Goal: Information Seeking & Learning: Learn about a topic

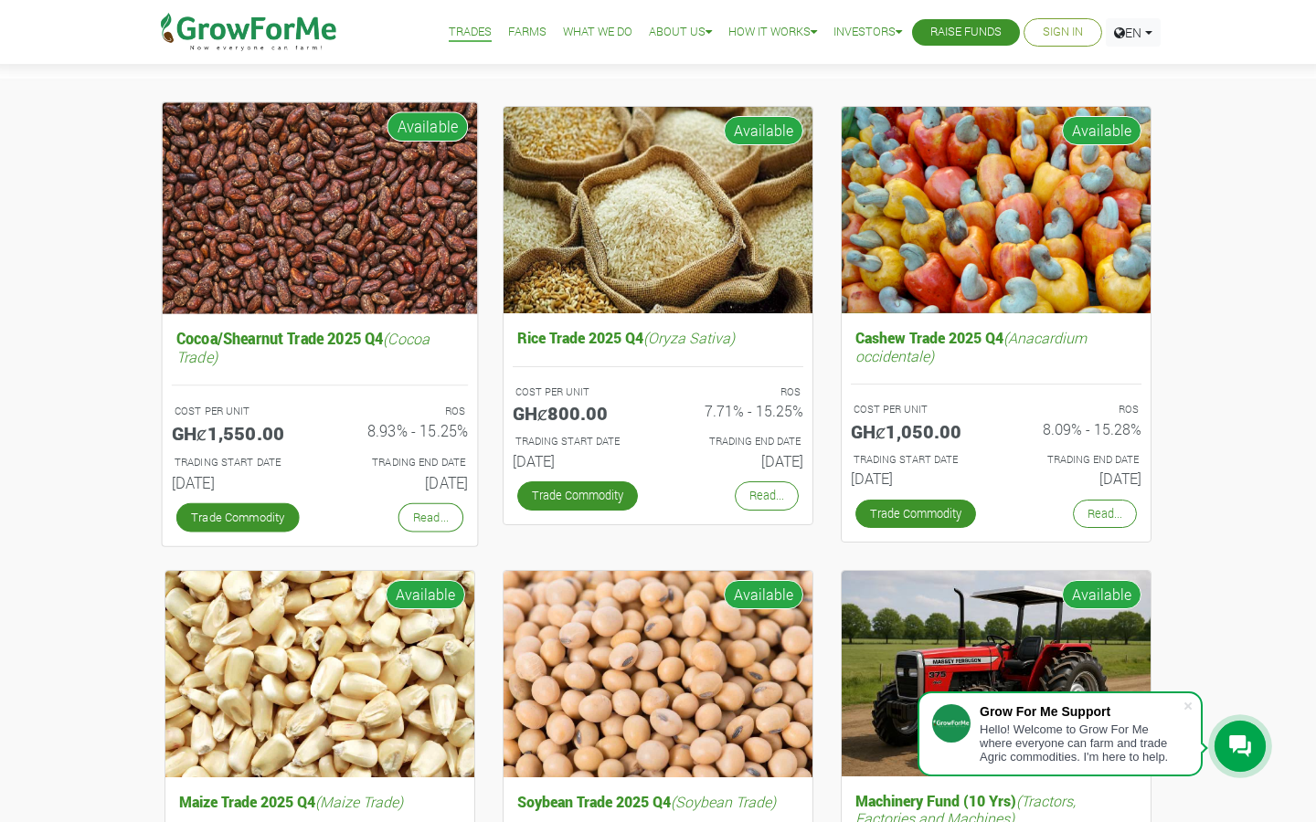
scroll to position [151, 0]
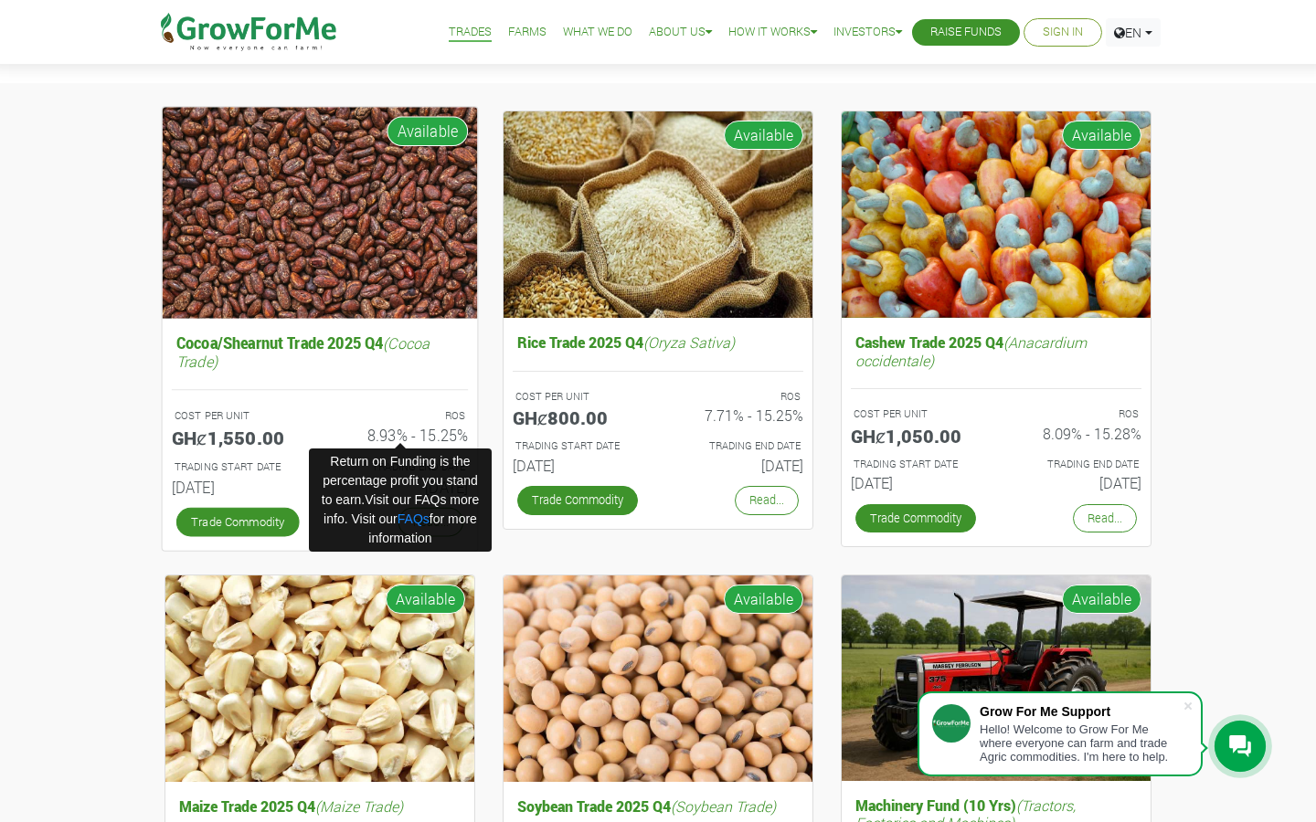
click at [424, 436] on h6 "8.93% - 15.25%" at bounding box center [401, 436] width 134 height 18
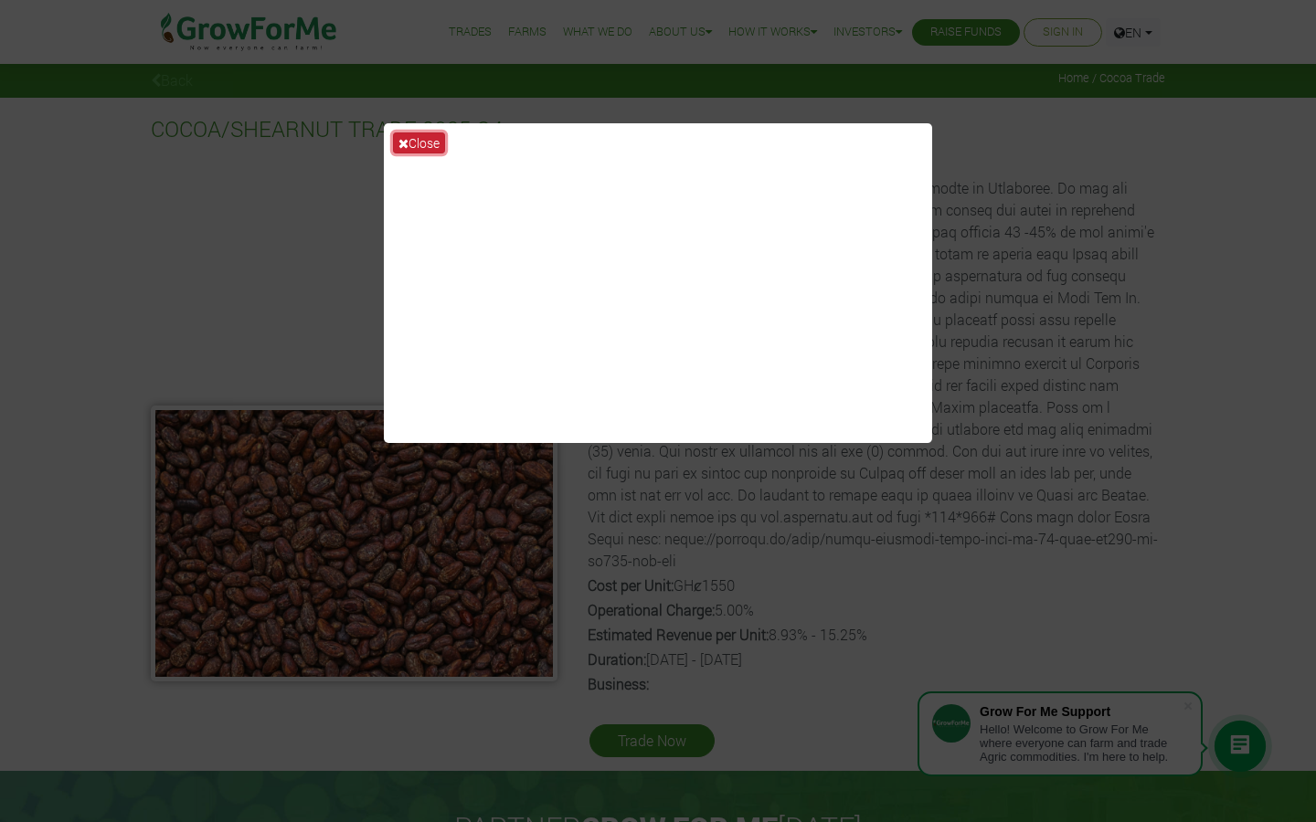
click at [414, 147] on button "Close" at bounding box center [419, 143] width 52 height 21
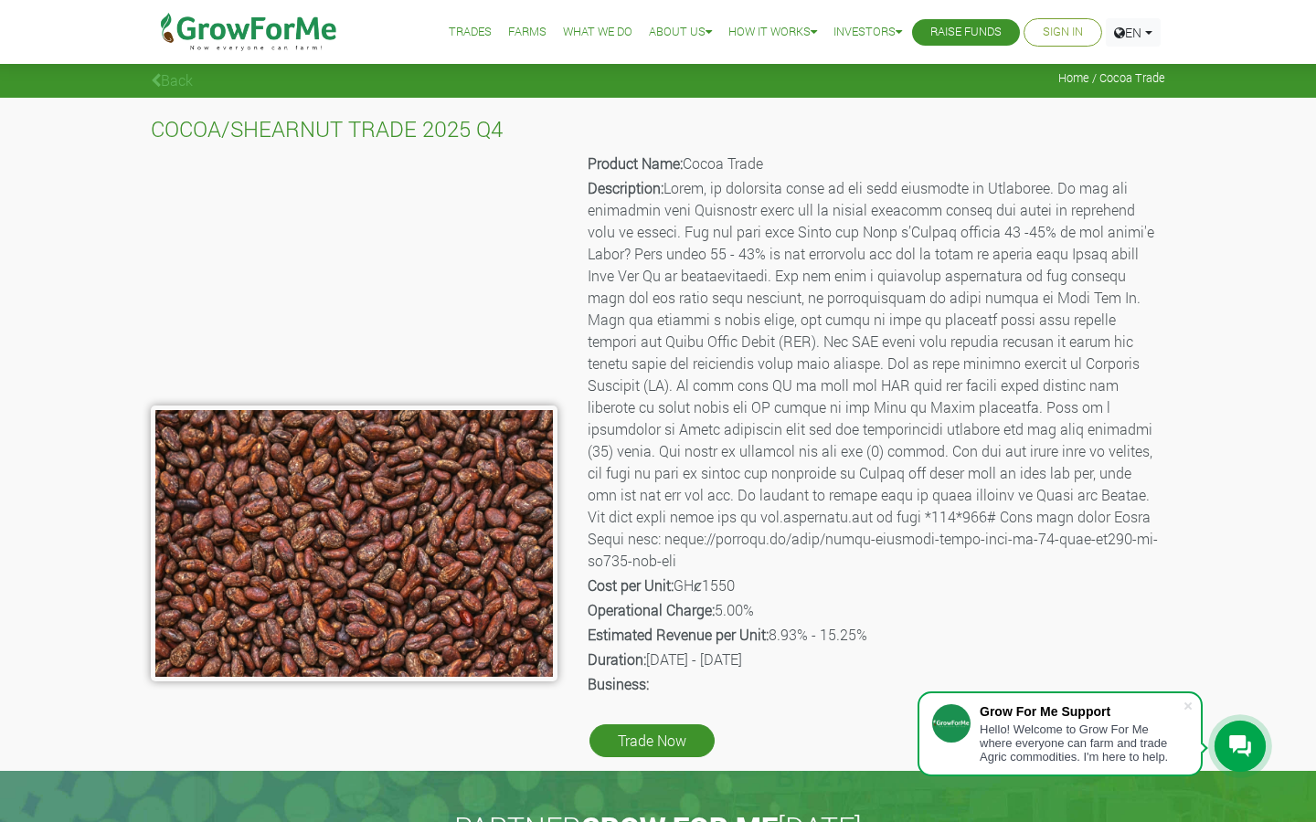
click at [179, 83] on link "Back" at bounding box center [172, 79] width 42 height 19
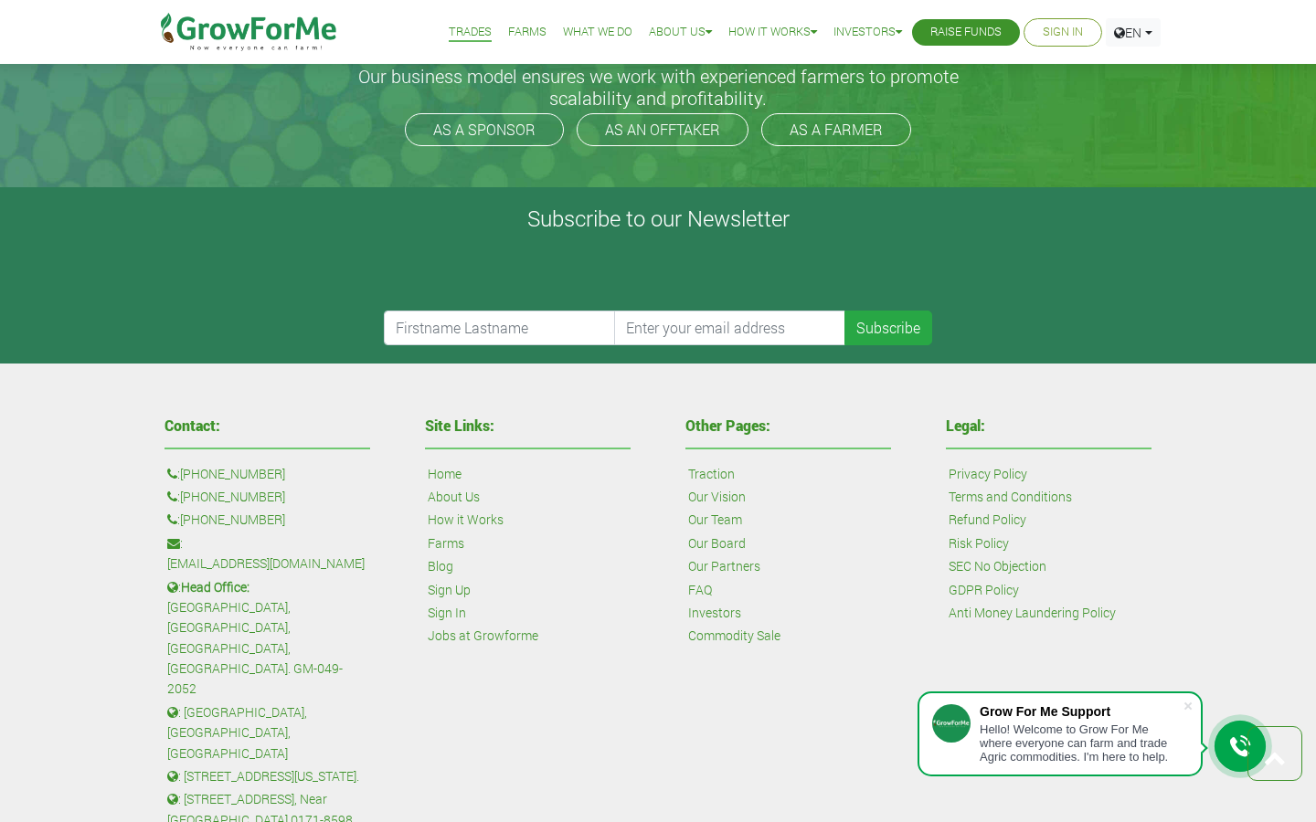
scroll to position [2345, 0]
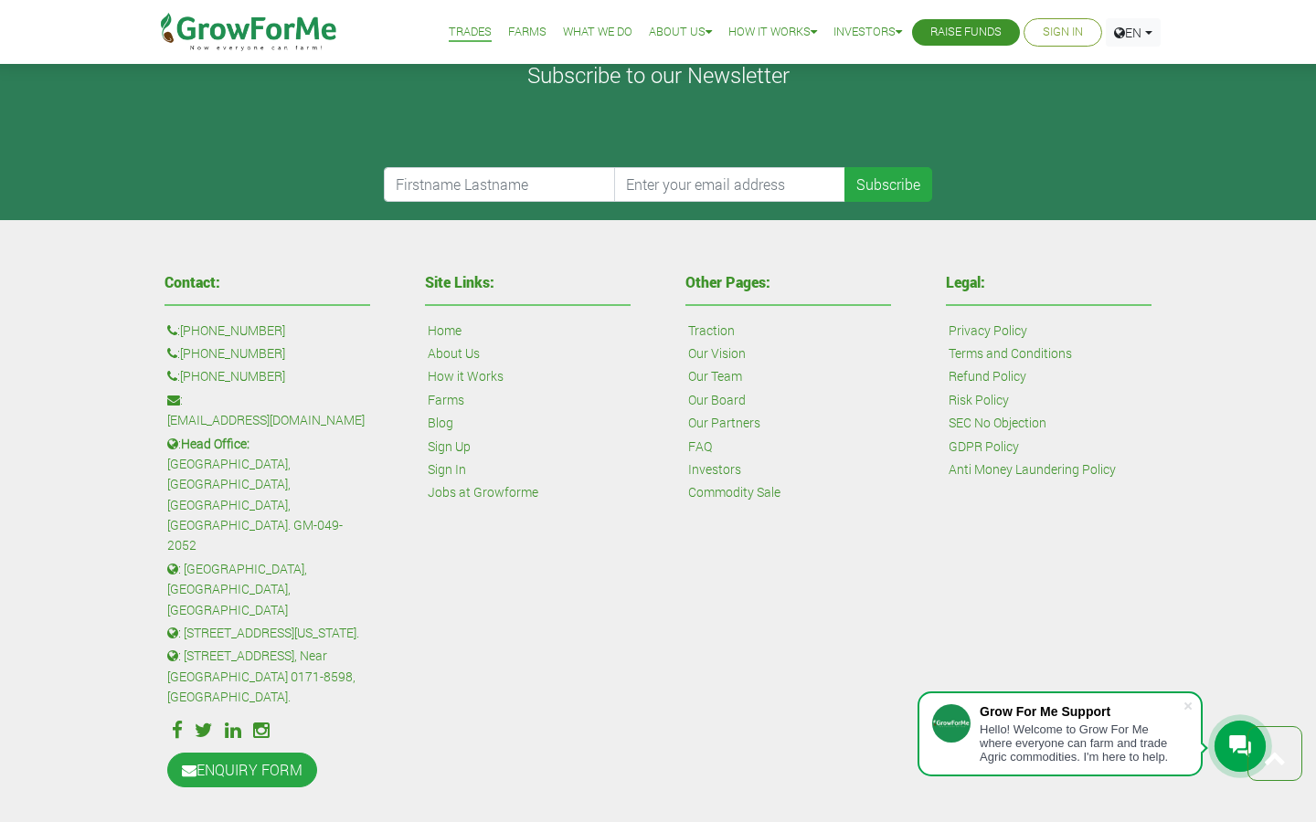
click at [695, 446] on link "FAQ" at bounding box center [700, 447] width 24 height 20
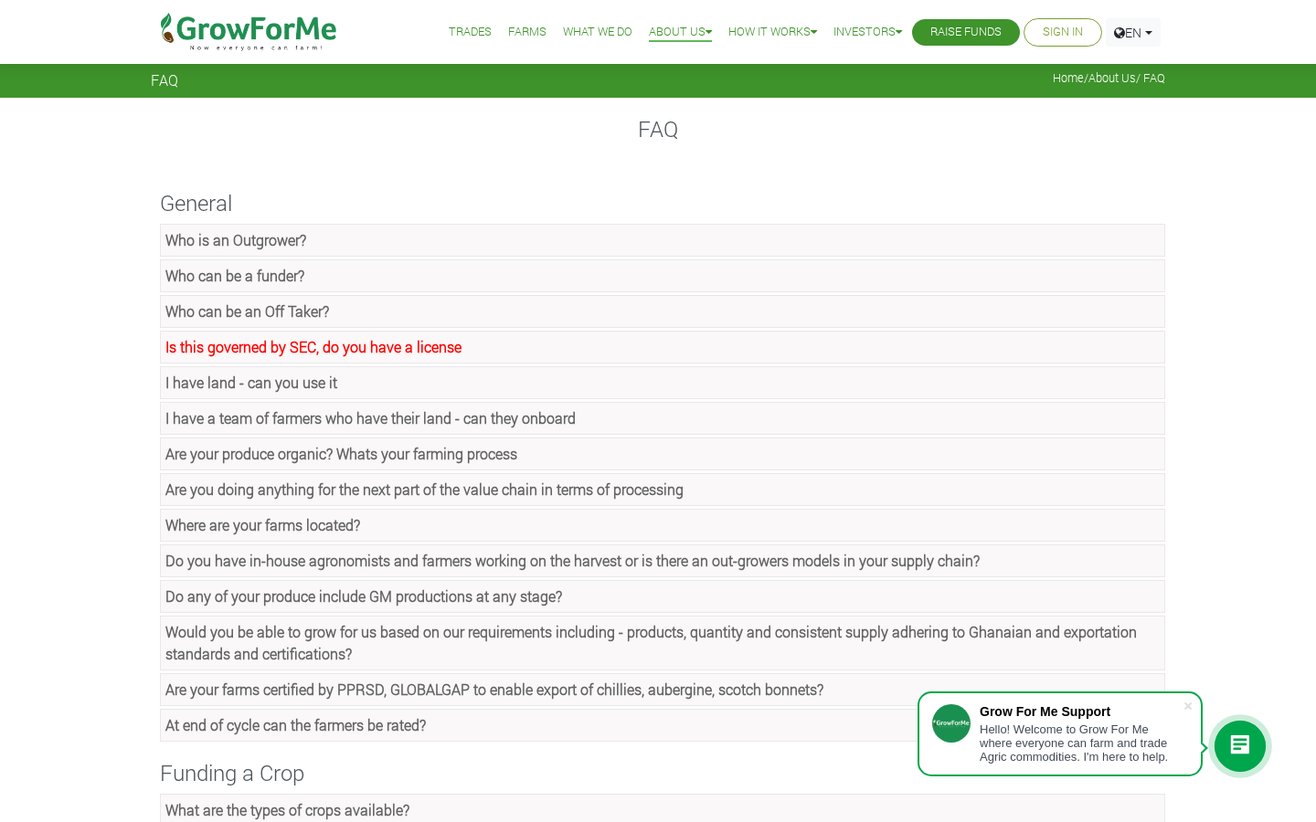
click at [540, 349] on link "Is this governed by SEC, do you have a license" at bounding box center [662, 347] width 1005 height 33
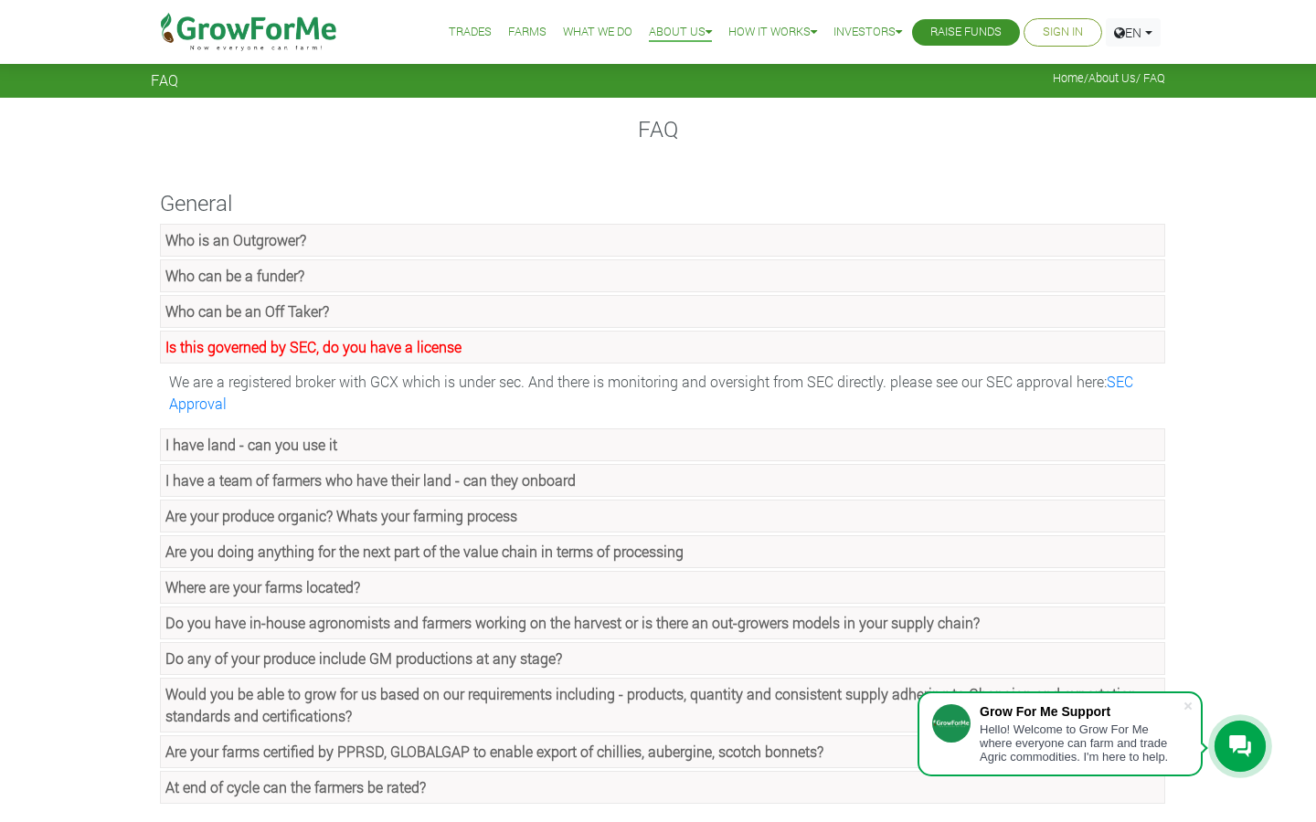
click at [436, 307] on link "Who can be an Off Taker?" at bounding box center [662, 311] width 1005 height 33
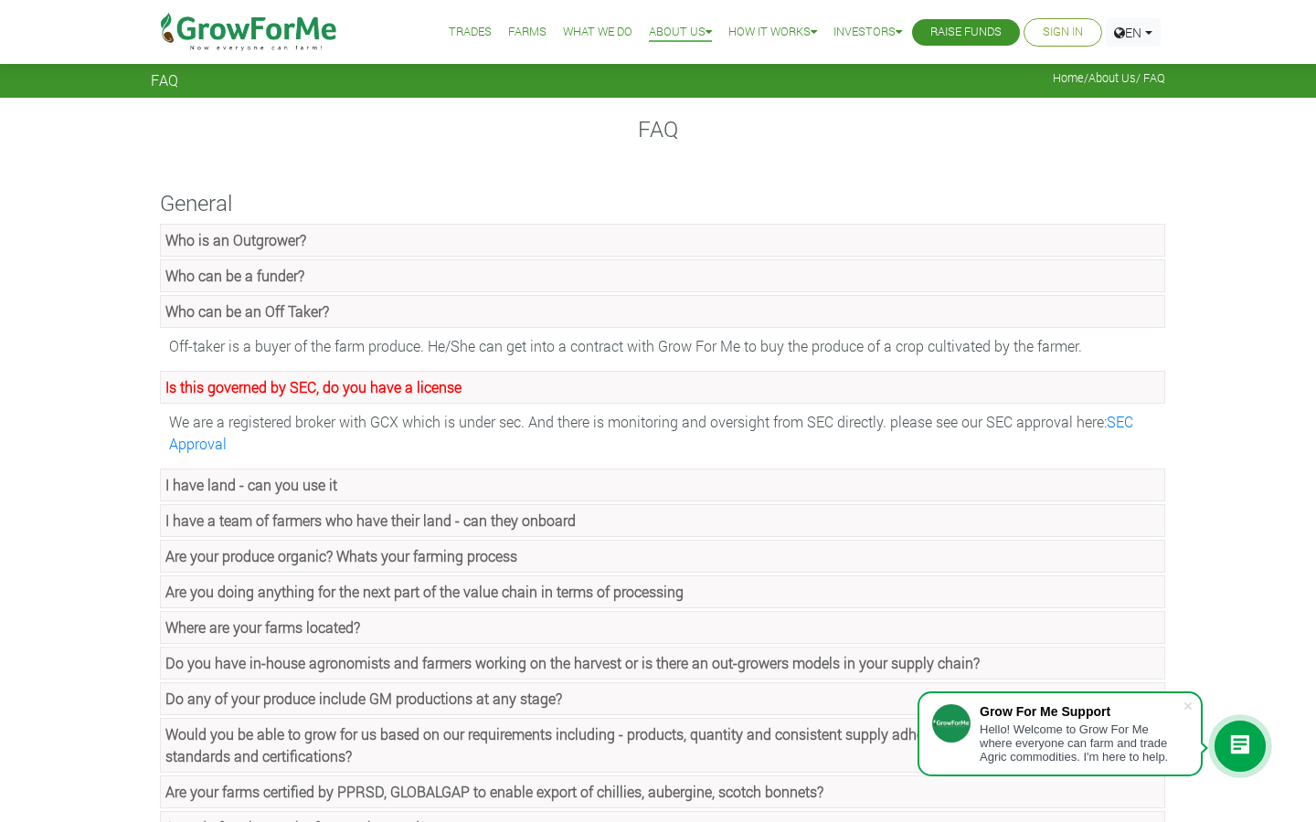
click at [417, 269] on link "Who can be a funder?" at bounding box center [662, 276] width 1005 height 33
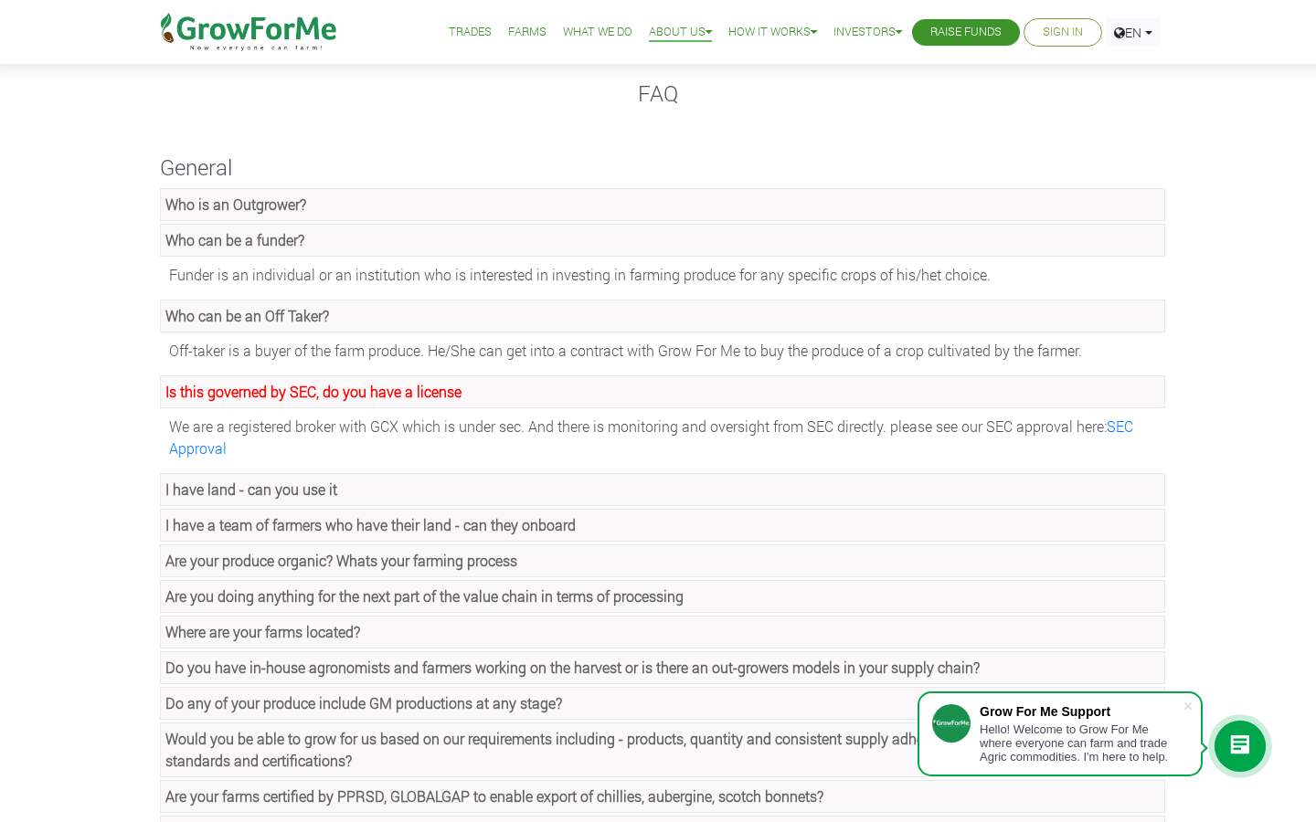
scroll to position [39, 0]
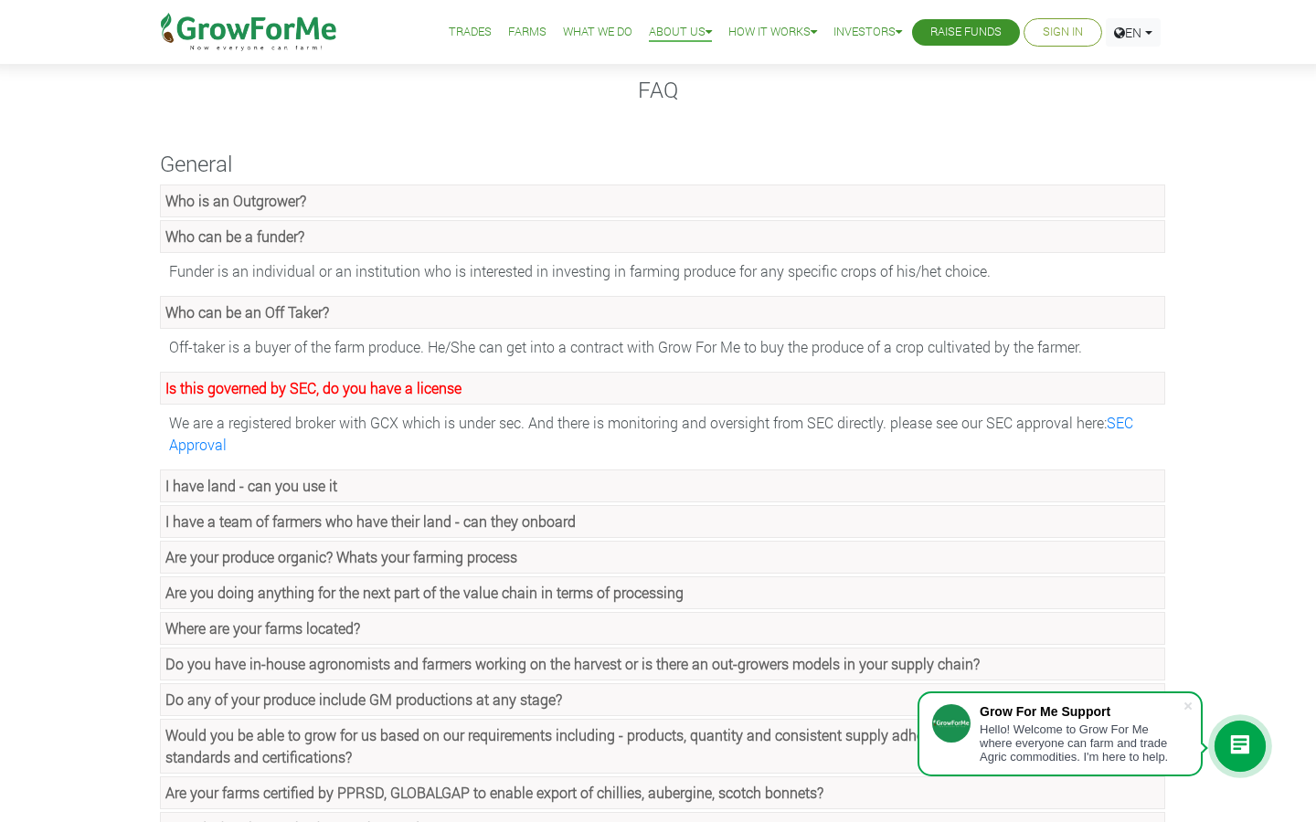
click at [418, 188] on link "Who is an Outgrower?" at bounding box center [662, 201] width 1005 height 33
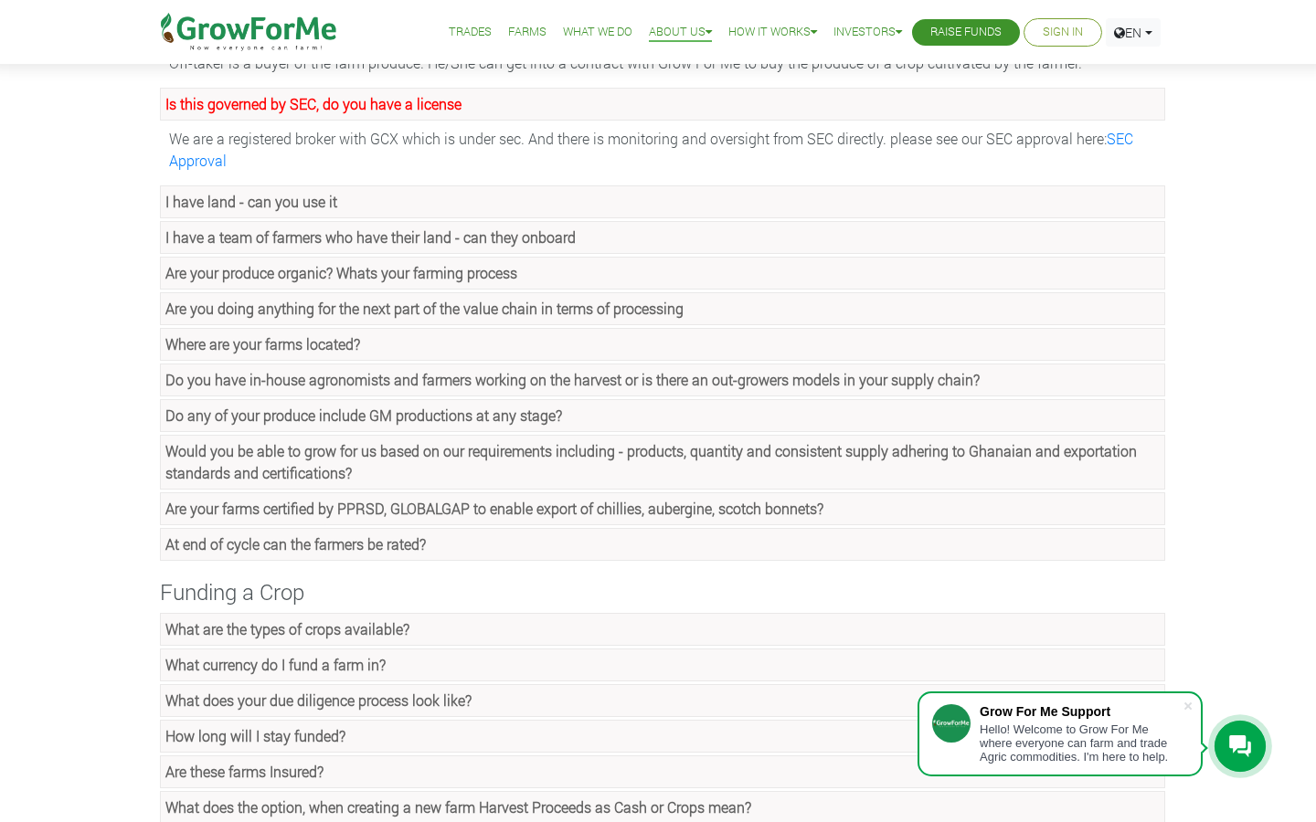
scroll to position [385, 0]
click at [254, 213] on link "I have land - can you use it" at bounding box center [662, 202] width 1005 height 33
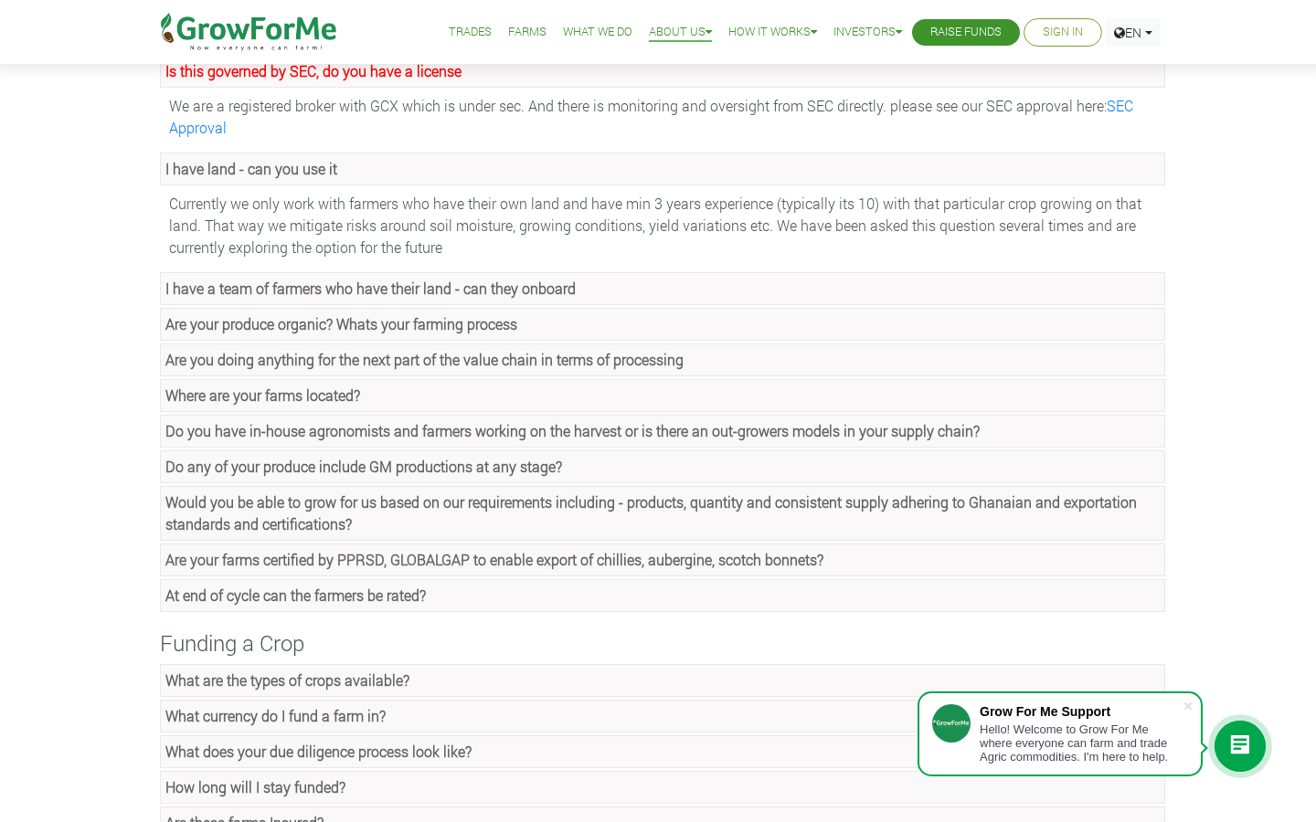
scroll to position [421, 0]
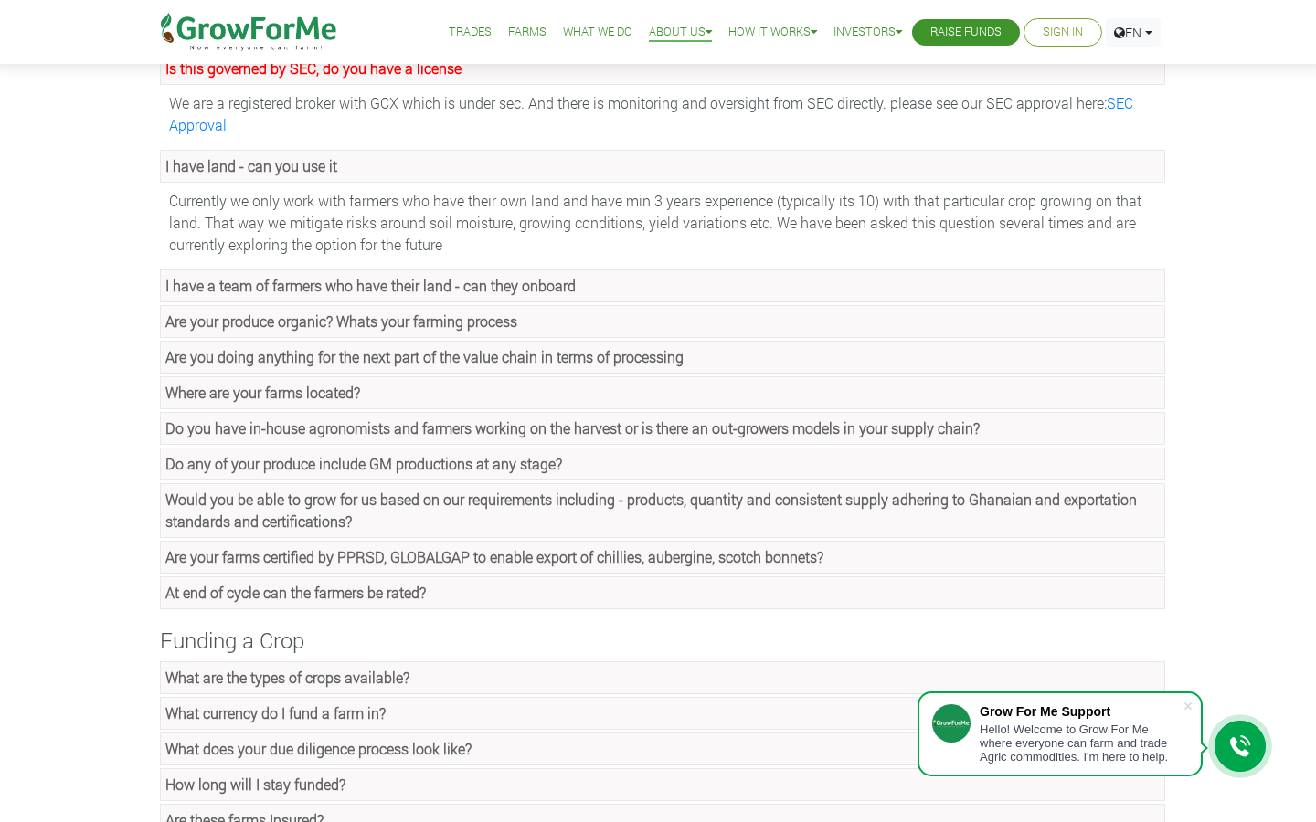
click at [269, 398] on strong "Where are your farms located?" at bounding box center [262, 392] width 195 height 19
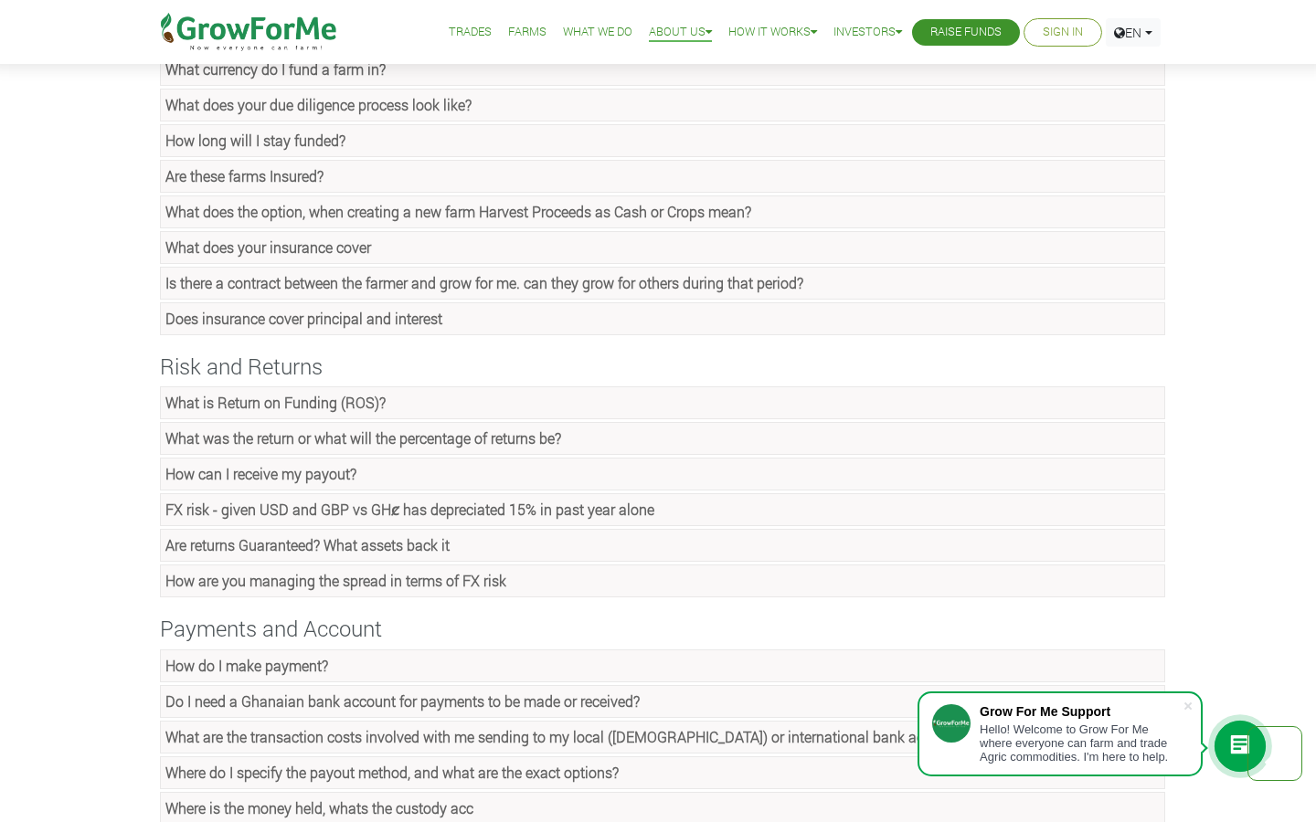
scroll to position [1120, 0]
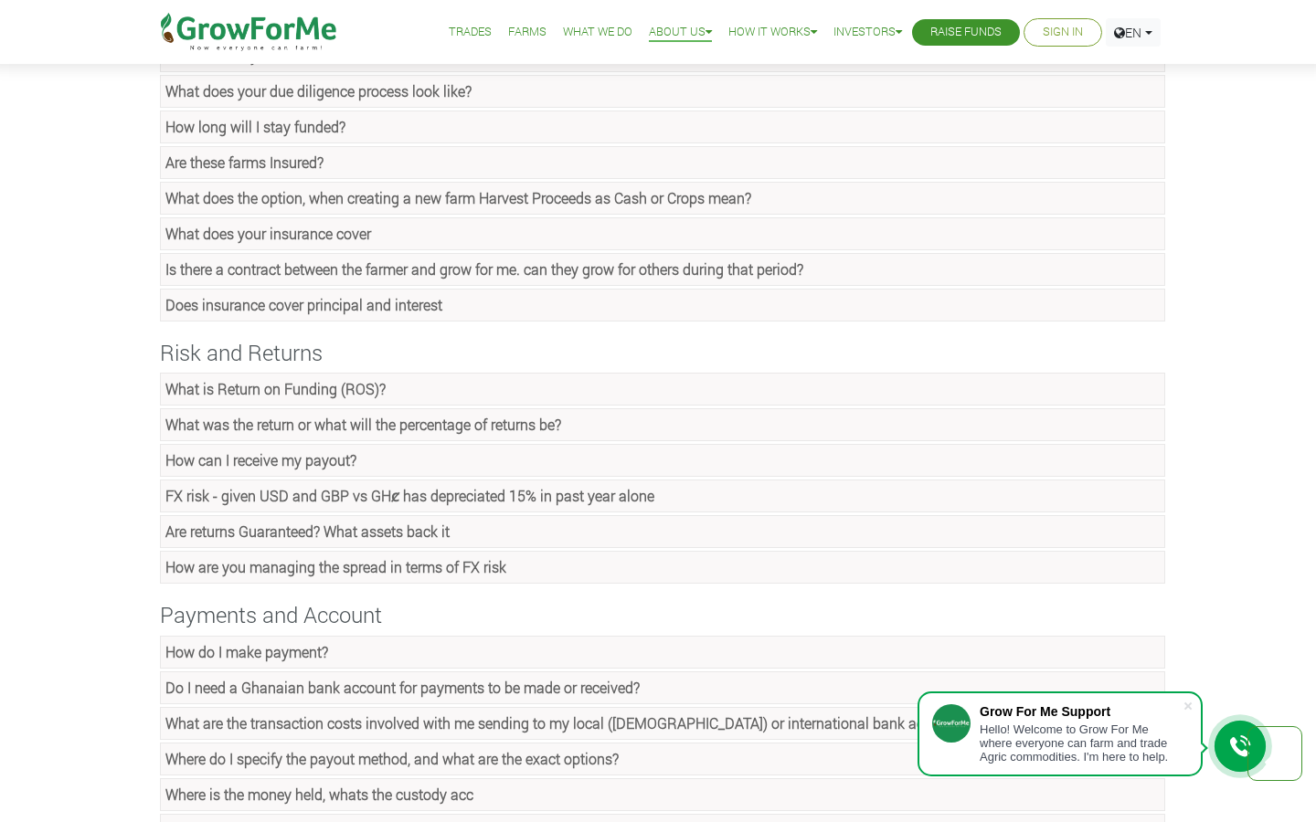
click at [410, 391] on link "What is Return on Funding (ROS)?" at bounding box center [662, 389] width 1005 height 33
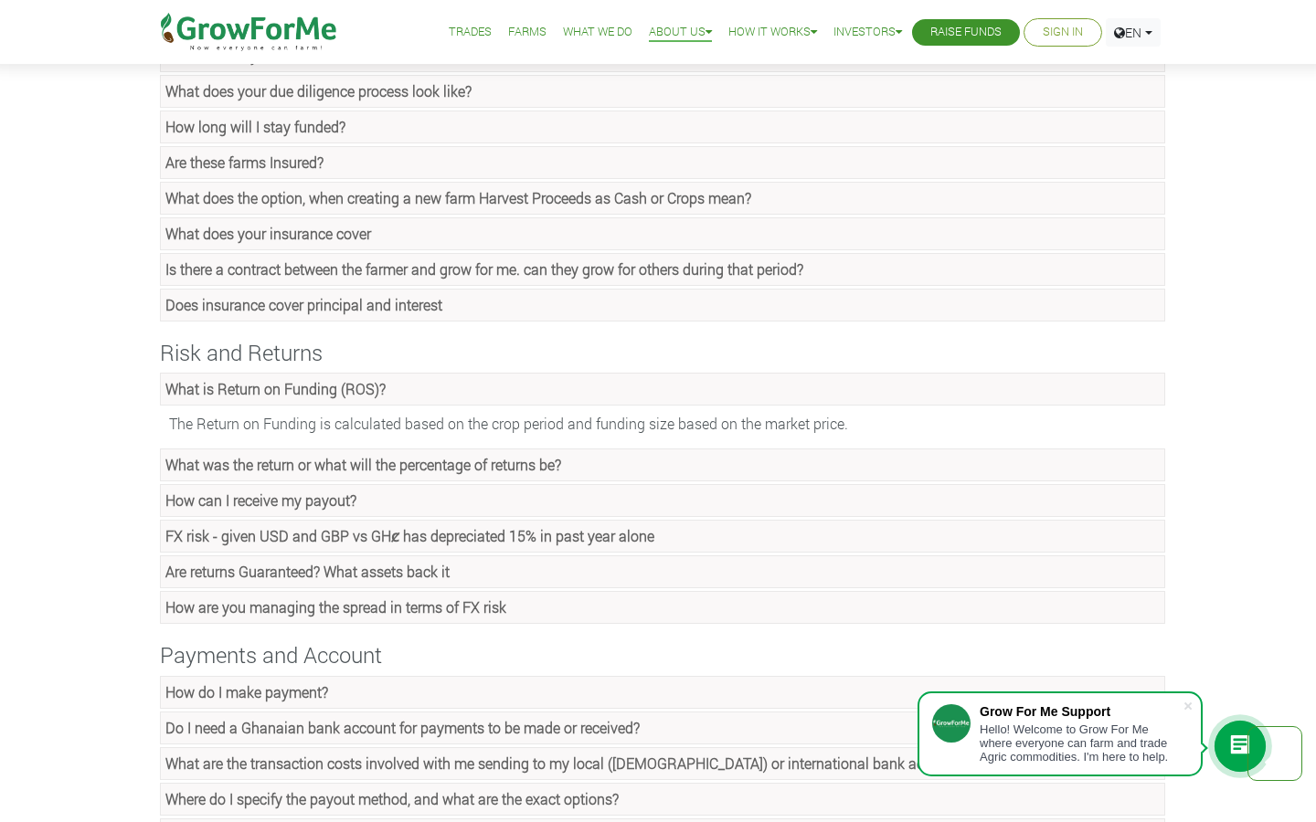
click at [357, 472] on strong "What was the return or what will the percentage of returns be?" at bounding box center [363, 464] width 396 height 19
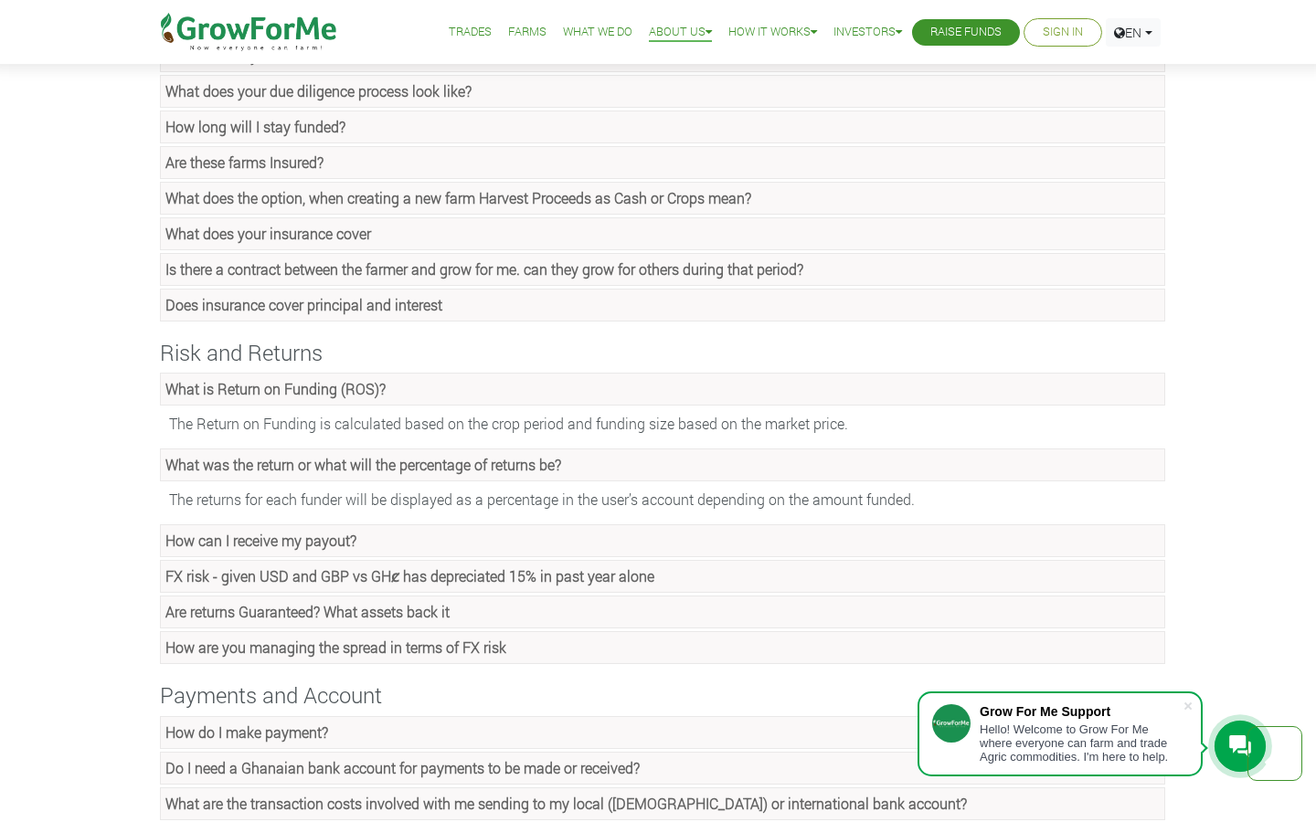
click at [322, 540] on strong "How can I receive my payout?" at bounding box center [260, 540] width 191 height 19
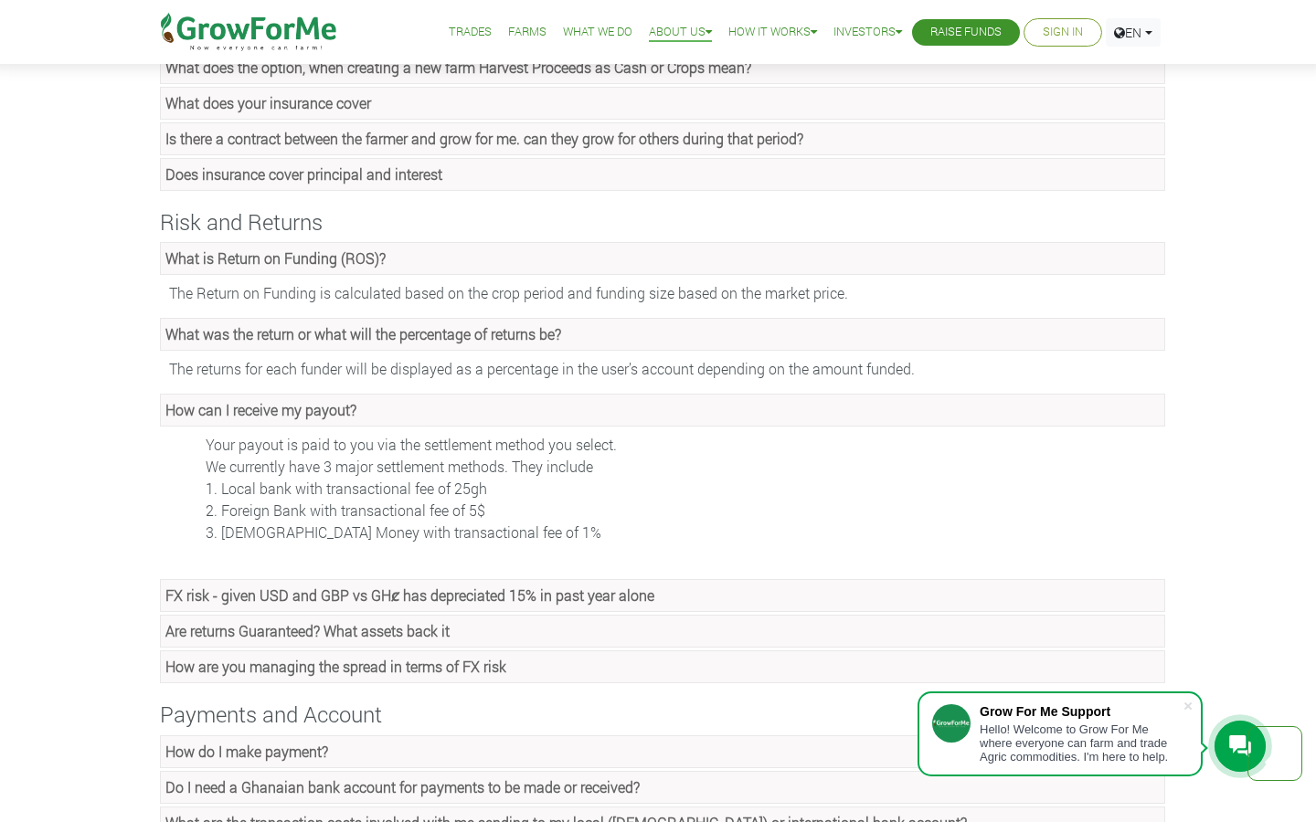
scroll to position [1263, 0]
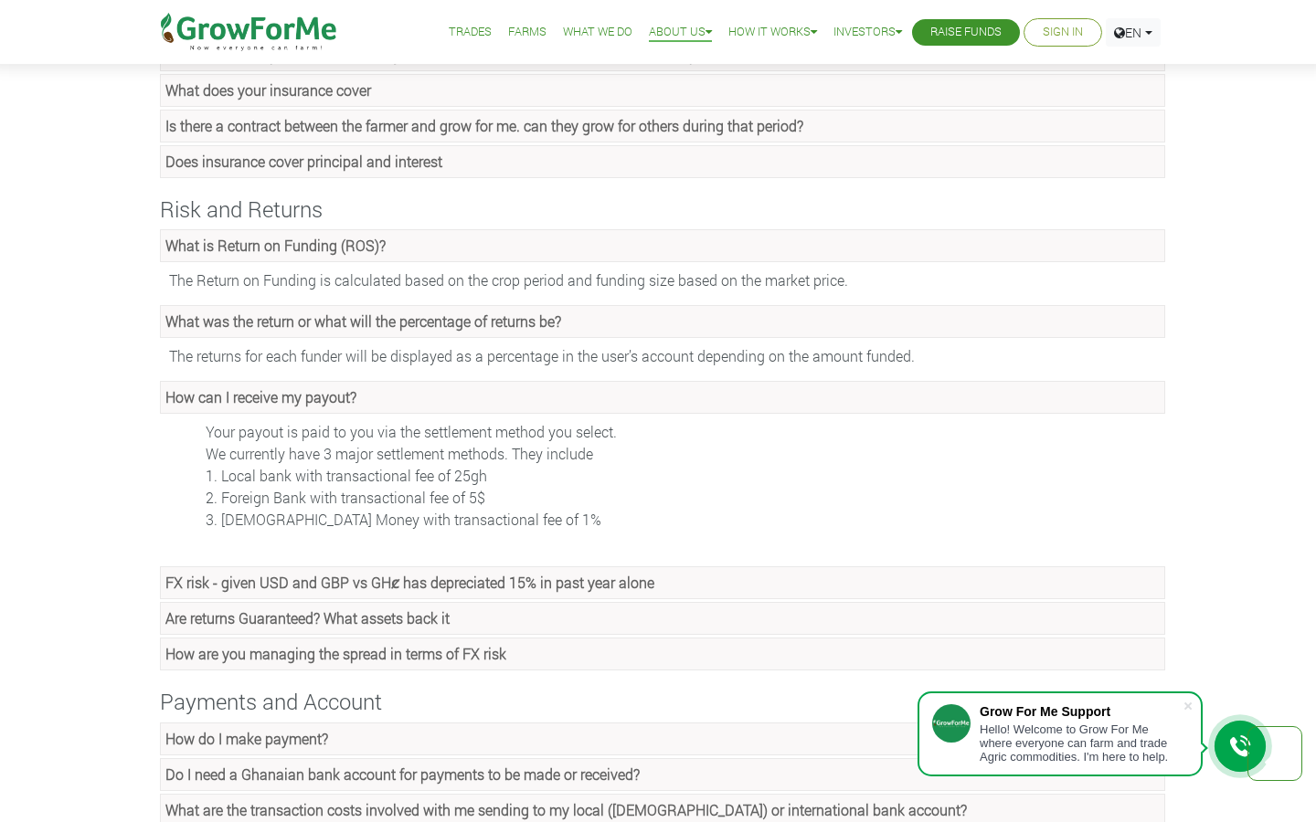
click at [353, 587] on strong "FX risk - given USD and GBP vs GHȼ has depreciated 15% in past year alone" at bounding box center [409, 582] width 489 height 19
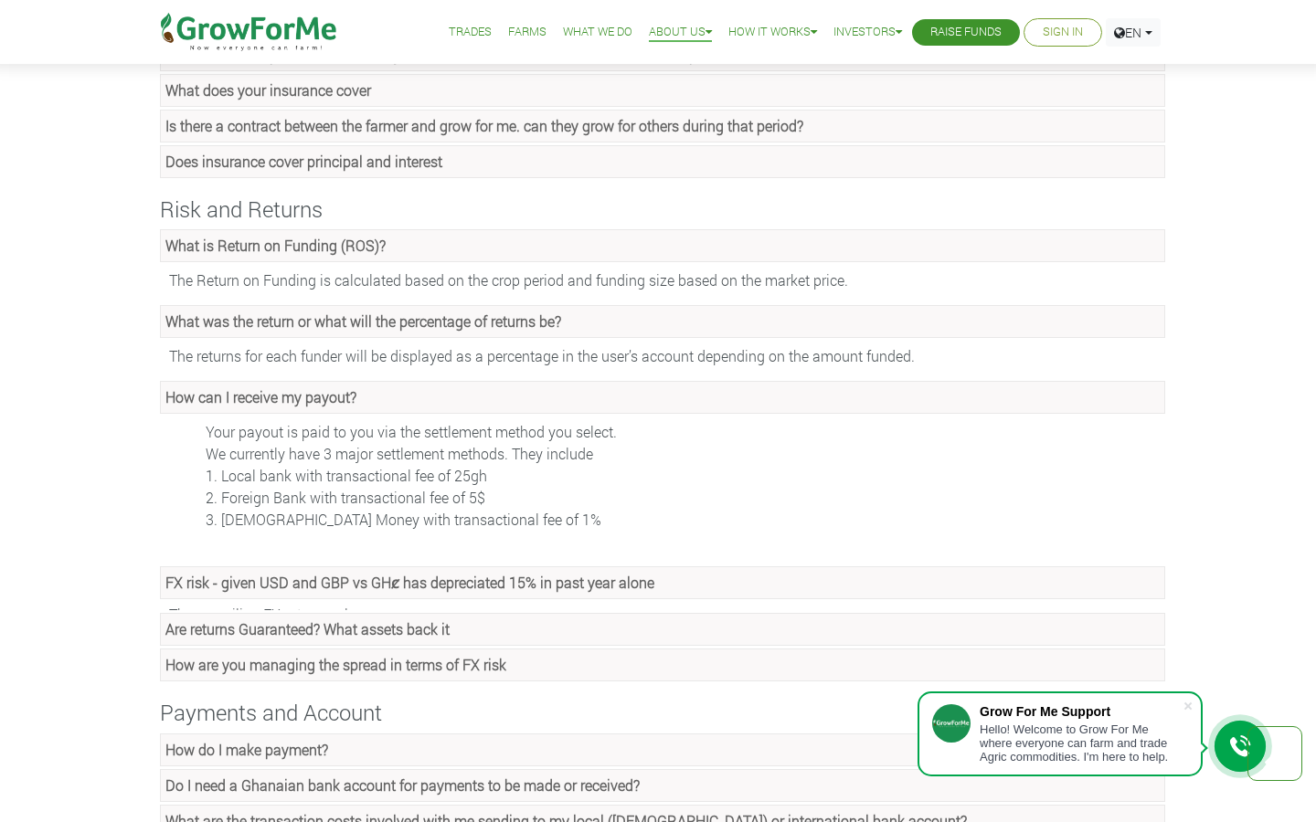
click at [353, 587] on strong "FX risk - given USD and GBP vs GHȼ has depreciated 15% in past year alone" at bounding box center [409, 582] width 489 height 19
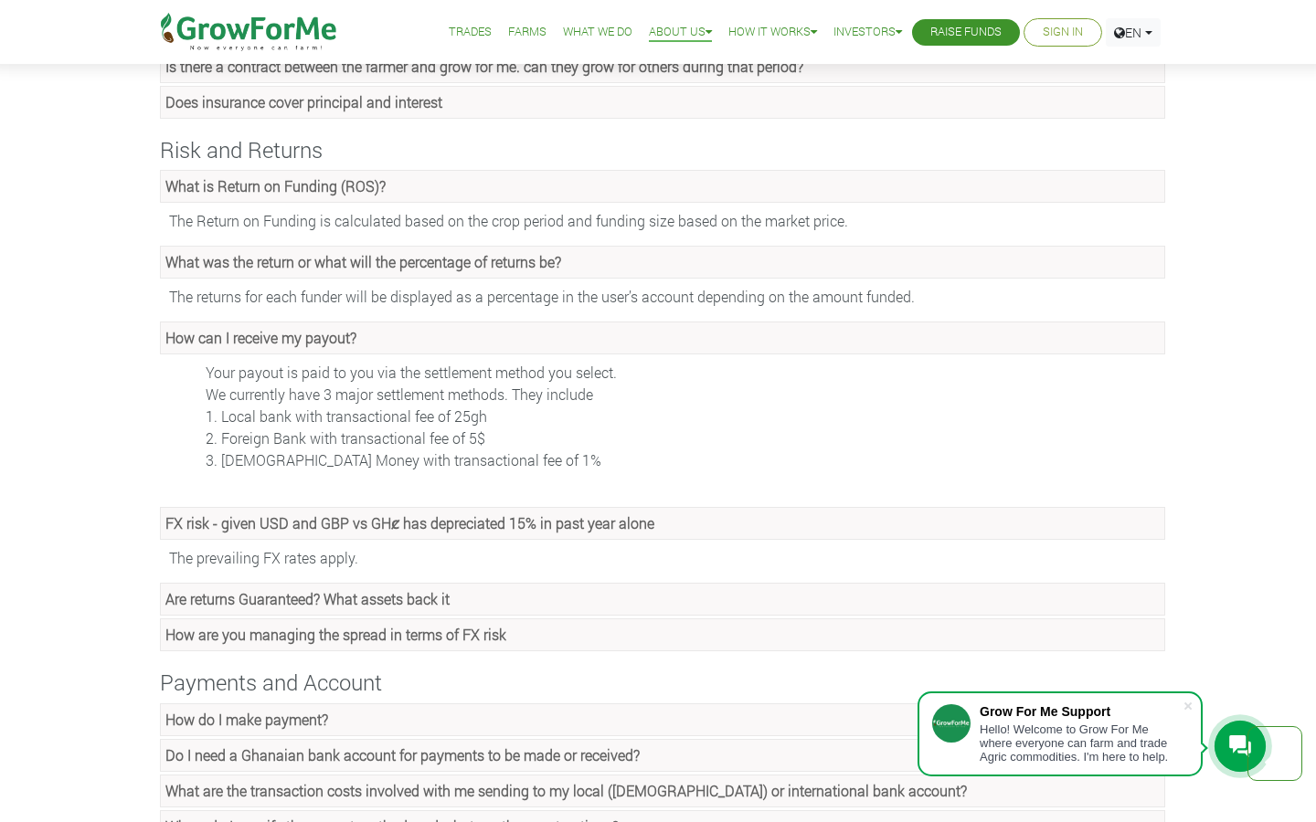
scroll to position [1341, 0]
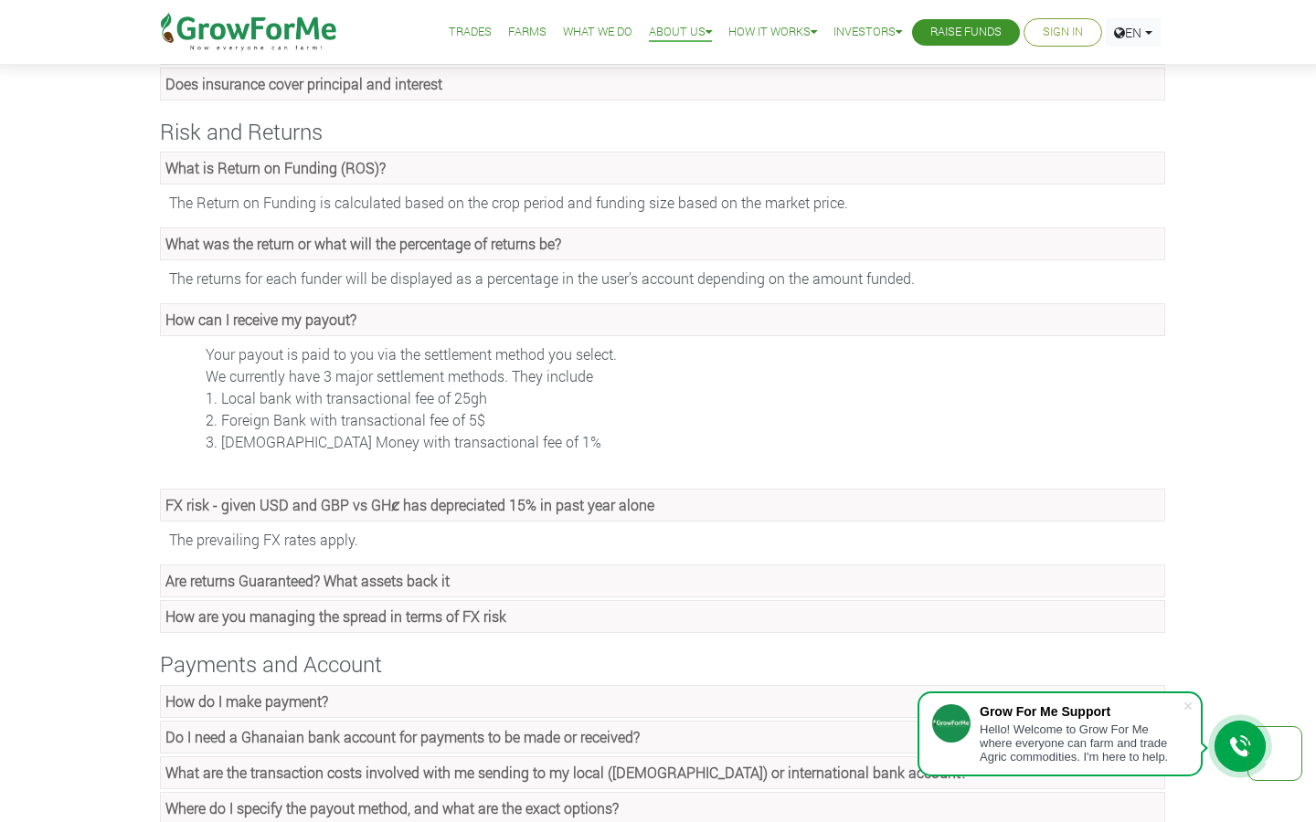
click at [371, 587] on strong "Are returns Guaranteed? What assets back it" at bounding box center [307, 580] width 284 height 19
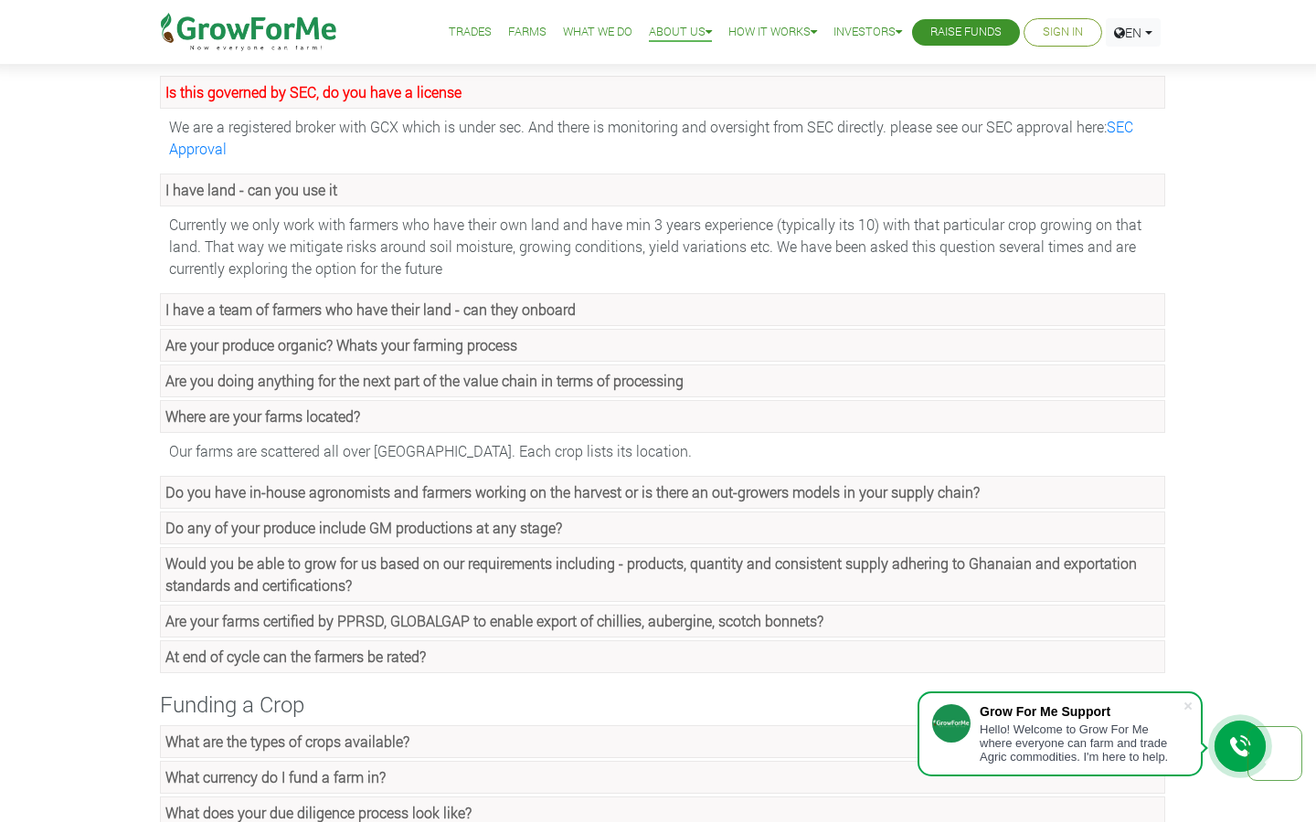
scroll to position [0, 0]
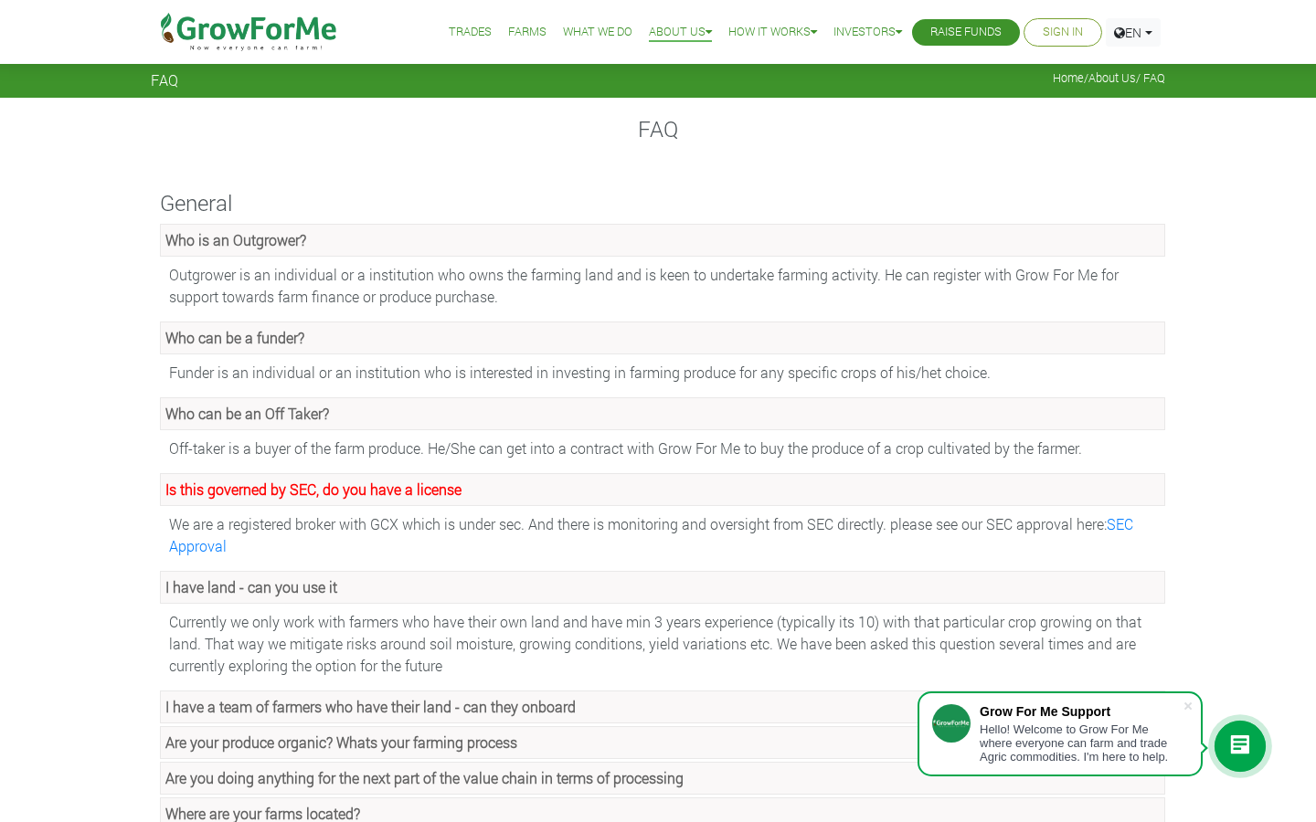
click at [466, 27] on link "Trades" at bounding box center [470, 32] width 43 height 19
